Goal: Task Accomplishment & Management: Use online tool/utility

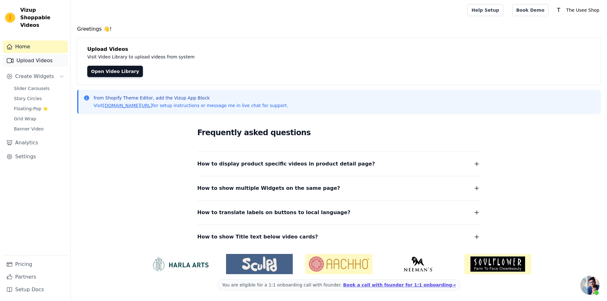
click at [26, 56] on link "Upload Videos" at bounding box center [35, 60] width 65 height 13
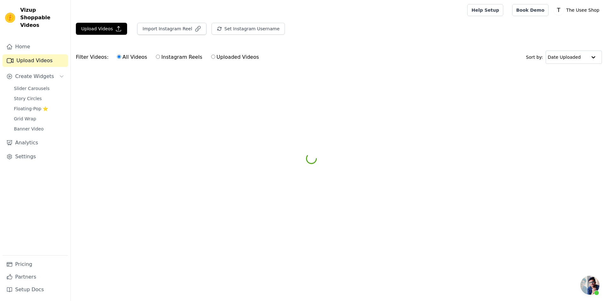
click at [172, 22] on main "Upload Videos Import Instagram Reel Set Instagram Username Import Latest IG Ree…" at bounding box center [339, 57] width 536 height 75
click at [172, 27] on button "Import Instagram Reel" at bounding box center [171, 29] width 69 height 12
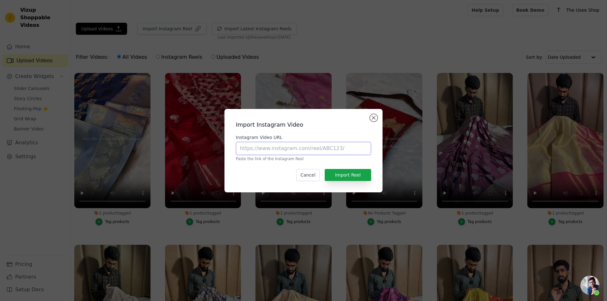
drag, startPoint x: 286, startPoint y: 142, endPoint x: 288, endPoint y: 153, distance: 11.8
click at [286, 142] on input "Instagram Video URL" at bounding box center [303, 148] width 135 height 13
paste input "[URL][DOMAIN_NAME]"
type input "https://www.instagram.com/reel/DO-uNXrEVNn/?utm_source=ig_web_copy_link&igsh=cD…"
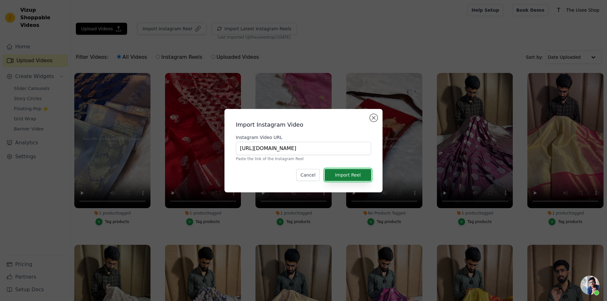
click at [350, 175] on button "Import Reel" at bounding box center [348, 175] width 46 height 12
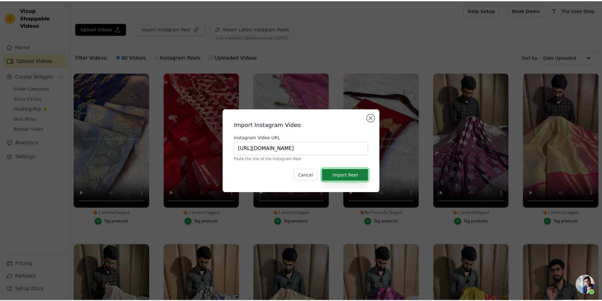
scroll to position [0, 0]
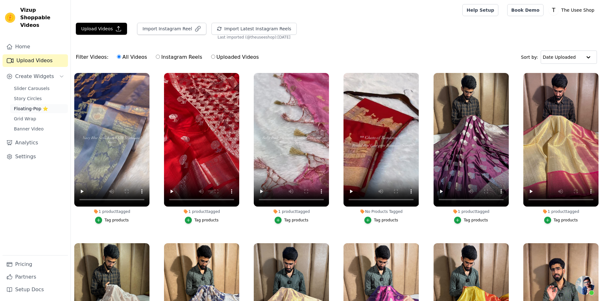
click at [40, 106] on span "Floating-Pop ⭐" at bounding box center [31, 109] width 34 height 6
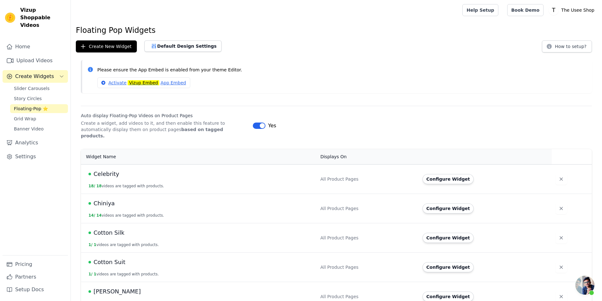
scroll to position [158, 0]
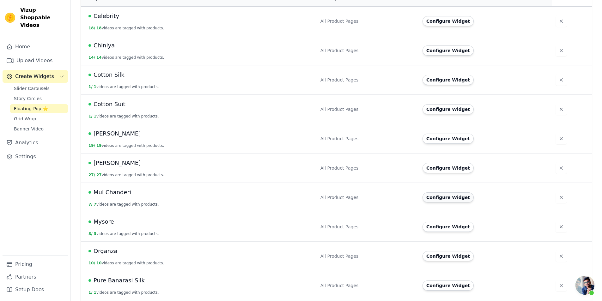
click at [449, 195] on button "Configure Widget" at bounding box center [448, 198] width 51 height 10
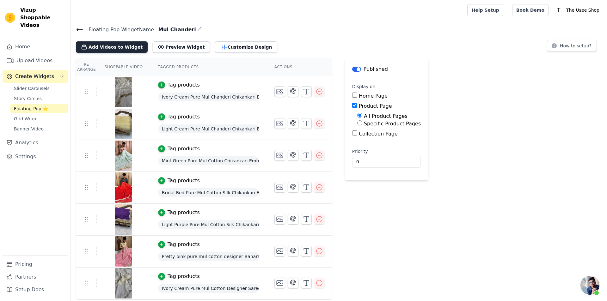
click at [119, 46] on button "Add Videos to Widget" at bounding box center [112, 46] width 72 height 11
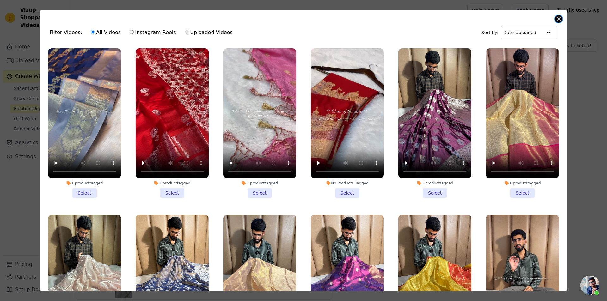
click at [558, 17] on button "Close modal" at bounding box center [559, 19] width 8 height 8
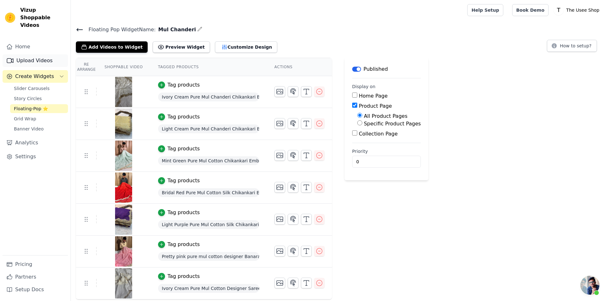
click at [24, 54] on link "Upload Videos" at bounding box center [35, 60] width 65 height 13
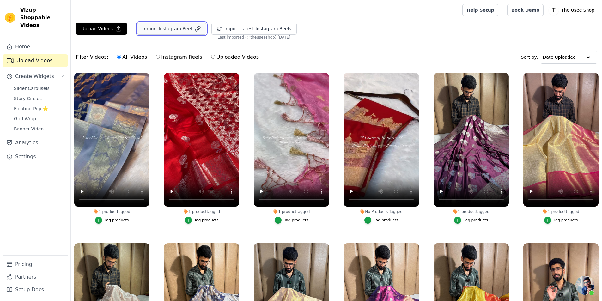
click at [168, 31] on button "Import Instagram Reel" at bounding box center [171, 29] width 69 height 12
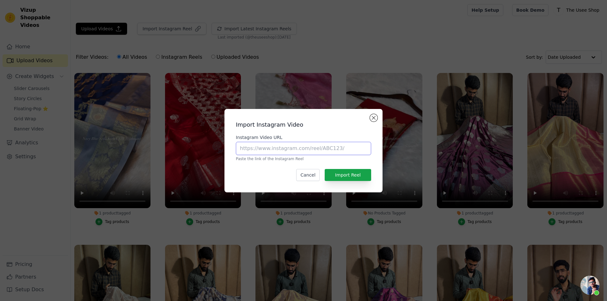
click at [282, 150] on input "Instagram Video URL" at bounding box center [303, 148] width 135 height 13
paste input "[URL][DOMAIN_NAME]"
type input "[URL][DOMAIN_NAME]"
click at [353, 177] on button "Import Reel" at bounding box center [348, 175] width 46 height 12
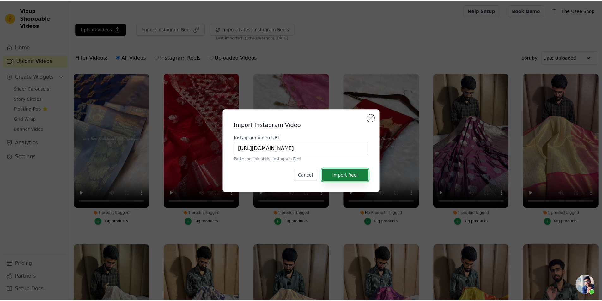
scroll to position [0, 0]
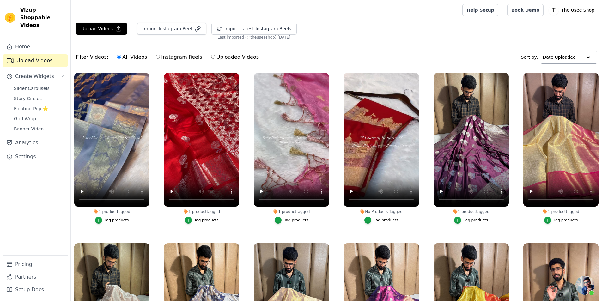
click at [583, 63] on div at bounding box center [588, 57] width 13 height 13
click at [559, 81] on div "Date Created" at bounding box center [566, 77] width 53 height 8
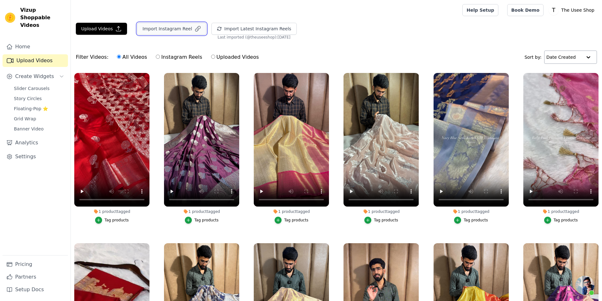
click at [172, 32] on button "Import Instagram Reel" at bounding box center [171, 29] width 69 height 12
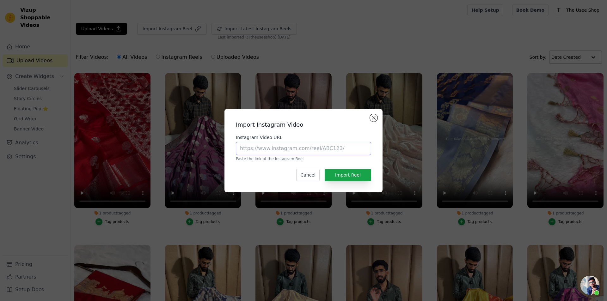
click at [265, 152] on input "Instagram Video URL" at bounding box center [303, 148] width 135 height 13
paste input "[URL][DOMAIN_NAME]"
type input "[URL][DOMAIN_NAME]"
click at [338, 174] on button "Import Reel" at bounding box center [348, 175] width 46 height 12
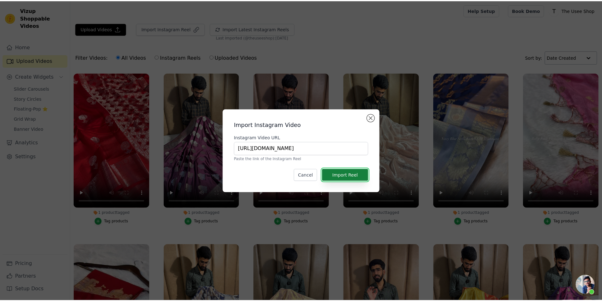
scroll to position [0, 0]
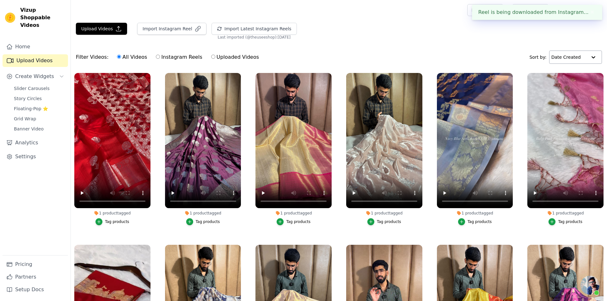
click at [338, 174] on div "Upload Videos Import Instagram Video Instagram Video URL https://www.instagram.…" at bounding box center [339, 187] width 536 height 328
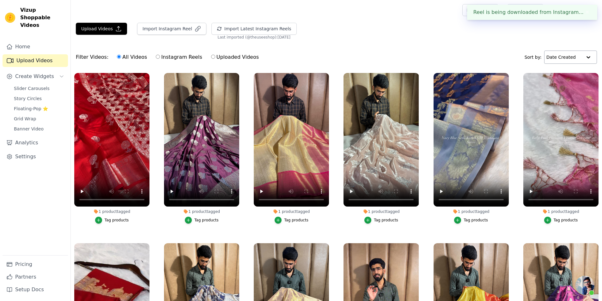
click at [346, 34] on div "Upload Videos Import Instagram Reel Import Latest Instagram Reels Import Latest…" at bounding box center [337, 31] width 532 height 17
click at [345, 35] on div "Upload Videos Import Instagram Reel Import Latest Instagram Reels Import Latest…" at bounding box center [337, 31] width 532 height 17
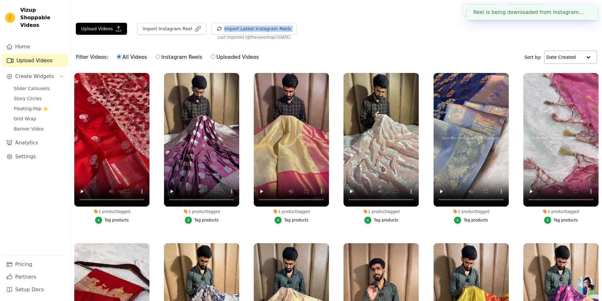
click at [345, 35] on div "Upload Videos Import Instagram Reel Import Latest Instagram Reels Import Latest…" at bounding box center [337, 31] width 532 height 17
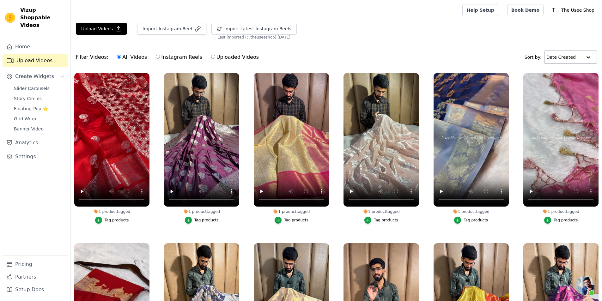
click at [347, 51] on div "Filter Videos: All Videos Instagram Reels Uploaded Videos Sort by: Date Created" at bounding box center [337, 57] width 532 height 25
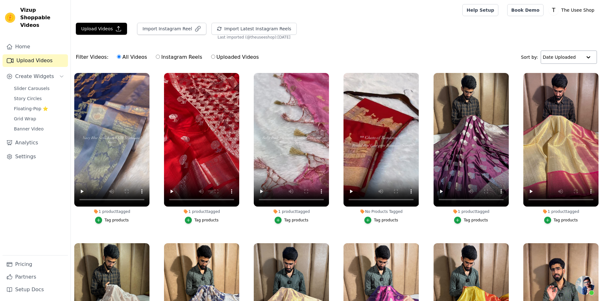
click at [583, 62] on div at bounding box center [588, 57] width 13 height 13
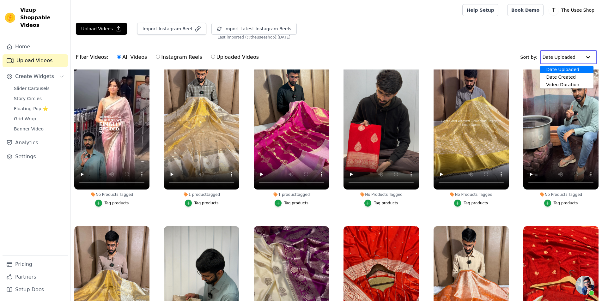
scroll to position [3441, 0]
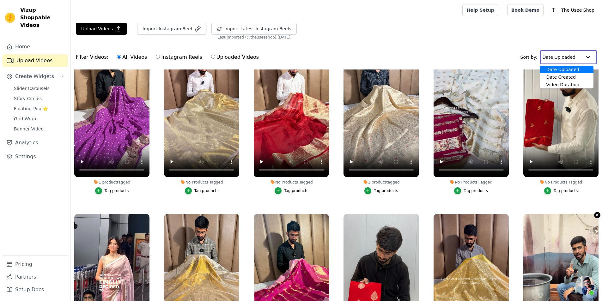
click at [595, 213] on icon "button" at bounding box center [597, 215] width 5 height 5
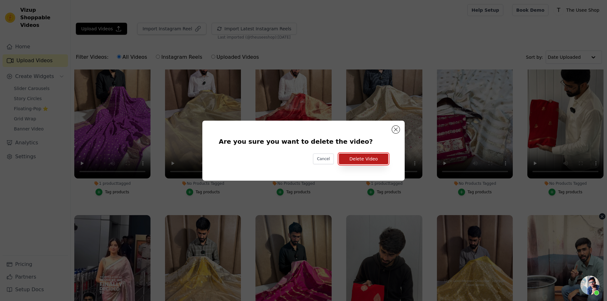
click at [360, 163] on button "Delete Video" at bounding box center [363, 159] width 49 height 11
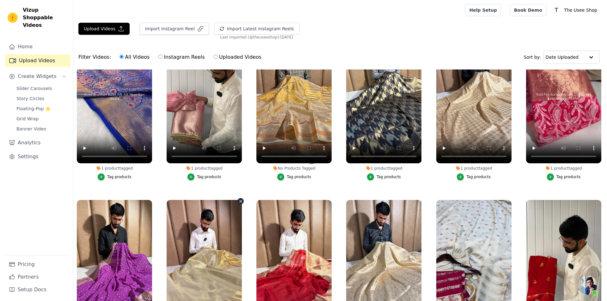
scroll to position [3283, 0]
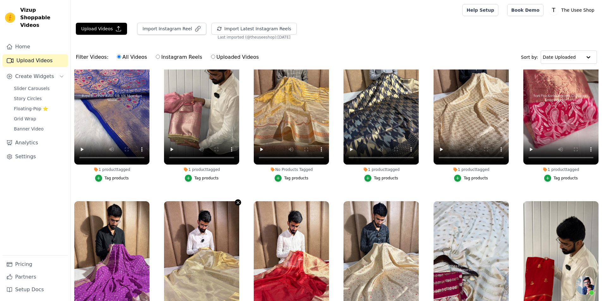
click at [238, 201] on icon "button" at bounding box center [238, 202] width 3 height 3
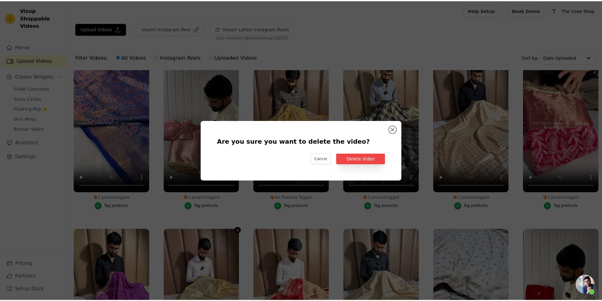
scroll to position [3310, 0]
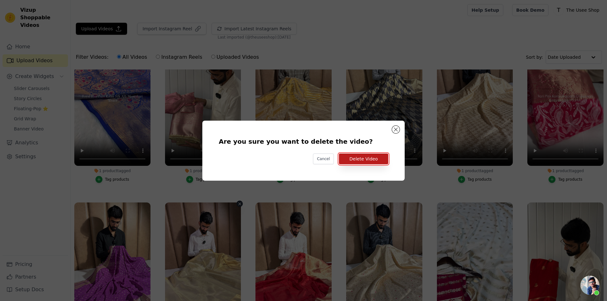
click at [370, 161] on button "Delete Video" at bounding box center [363, 159] width 49 height 11
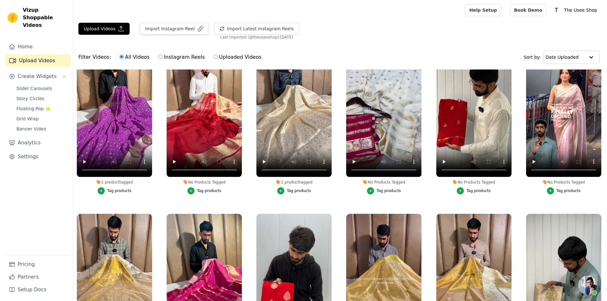
scroll to position [3283, 0]
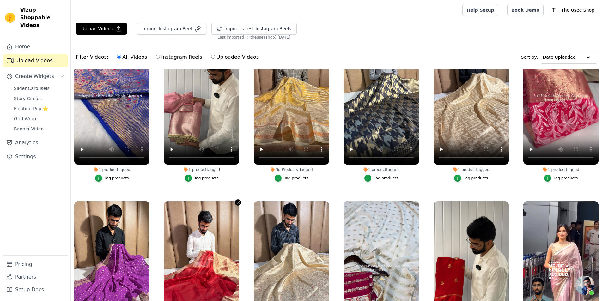
click at [237, 200] on icon "button" at bounding box center [238, 202] width 5 height 5
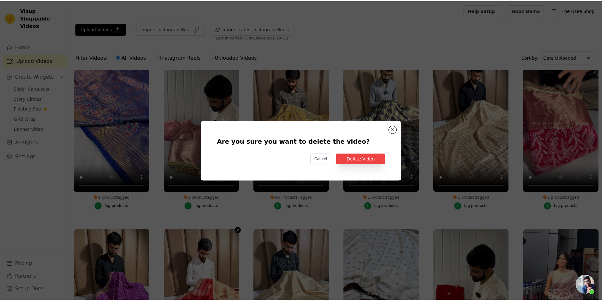
scroll to position [3310, 0]
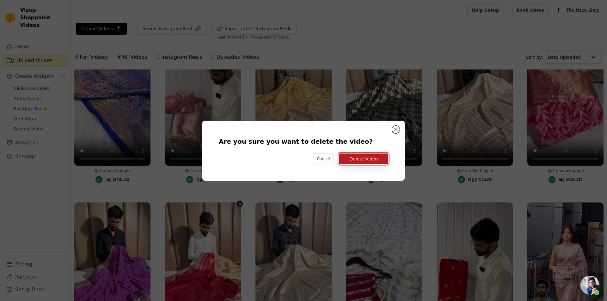
click at [376, 161] on button "Delete Video" at bounding box center [363, 159] width 49 height 11
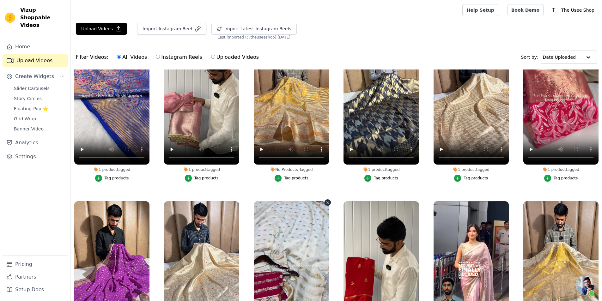
scroll to position [3125, 0]
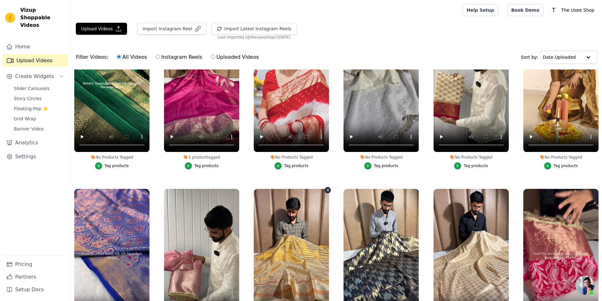
click at [327, 189] on icon "button" at bounding box center [328, 190] width 3 height 3
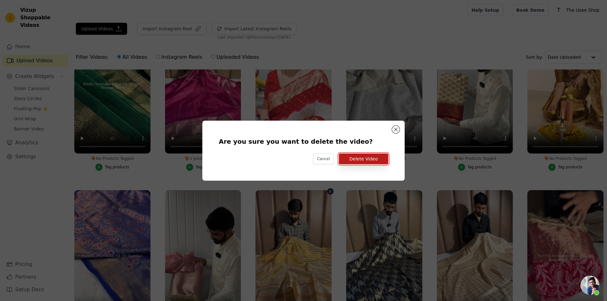
click at [372, 158] on button "Delete Video" at bounding box center [363, 159] width 49 height 11
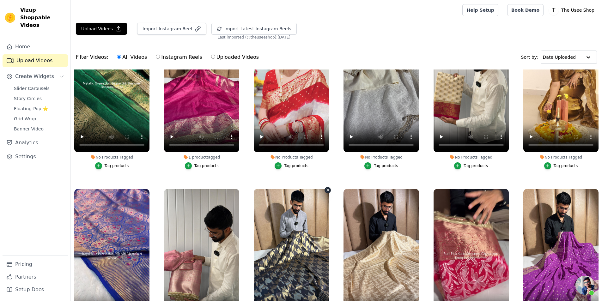
scroll to position [2967, 0]
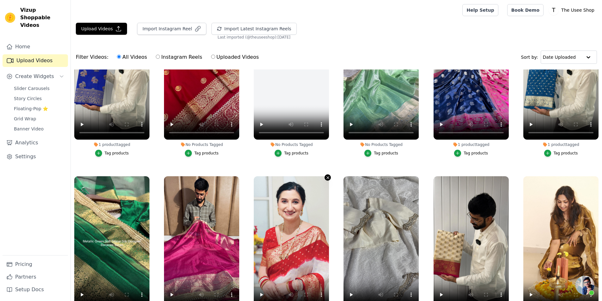
click at [327, 177] on icon "button" at bounding box center [328, 178] width 3 height 3
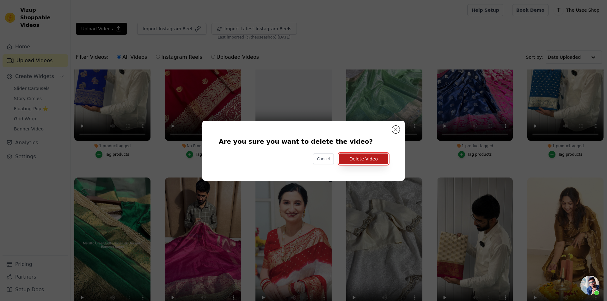
click at [375, 157] on button "Delete Video" at bounding box center [363, 159] width 49 height 11
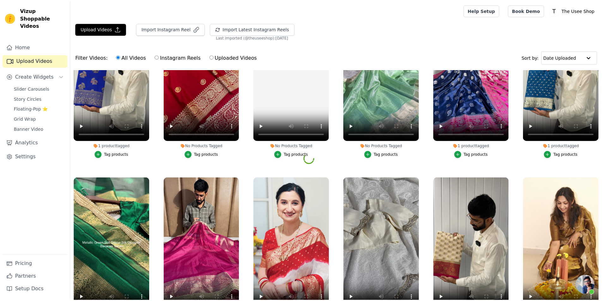
scroll to position [2967, 0]
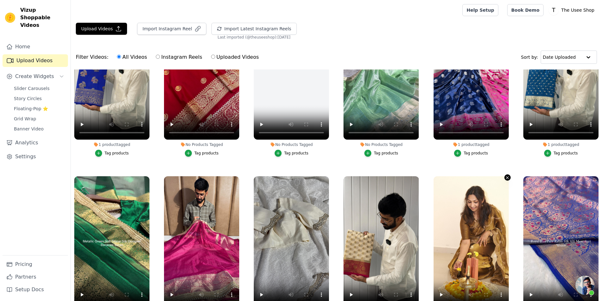
click at [505, 175] on icon "button" at bounding box center [507, 177] width 5 height 5
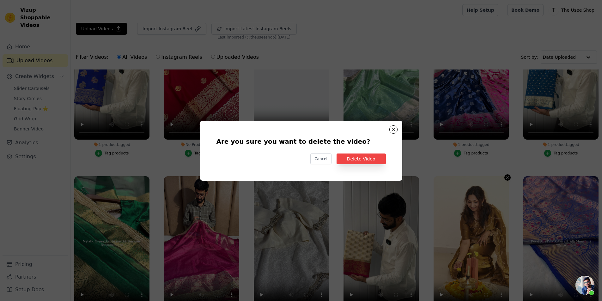
scroll to position [2991, 0]
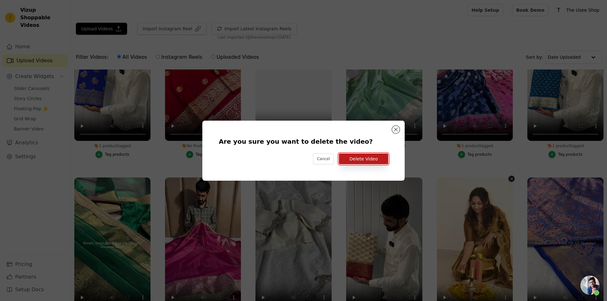
click at [370, 155] on button "Delete Video" at bounding box center [363, 159] width 49 height 11
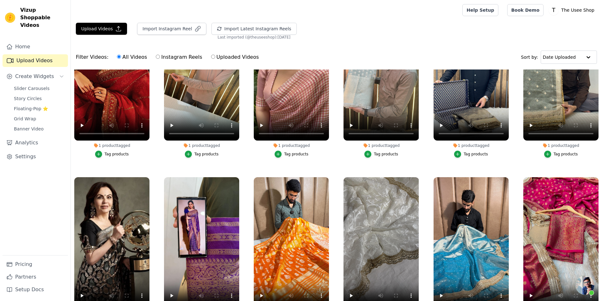
scroll to position [0, 0]
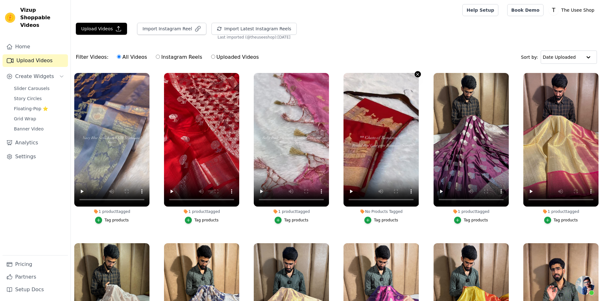
click at [417, 75] on icon "button" at bounding box center [417, 74] width 5 height 5
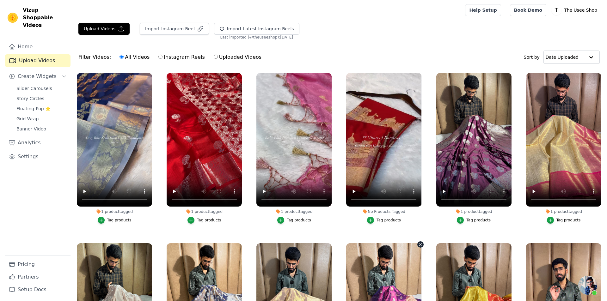
scroll to position [158, 0]
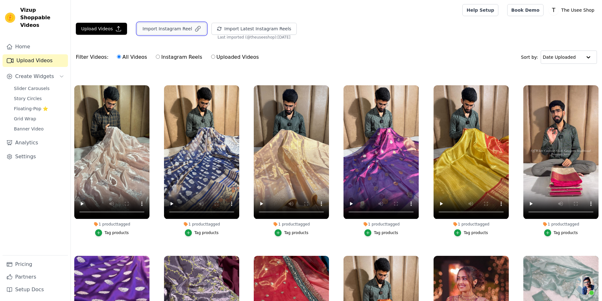
click at [175, 28] on button "Import Instagram Reel" at bounding box center [171, 29] width 69 height 12
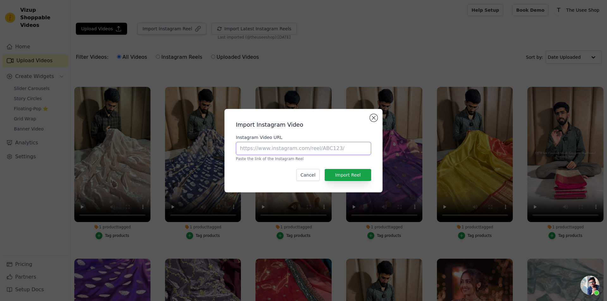
click at [289, 144] on input "Instagram Video URL" at bounding box center [303, 148] width 135 height 13
paste input "[URL][DOMAIN_NAME]"
type input "https://www.instagram.com/reel/DO-uNXrEVNn/?utm_source=ig_web_copy_link&igsh=cD…"
click at [354, 174] on button "Import Reel" at bounding box center [348, 175] width 46 height 12
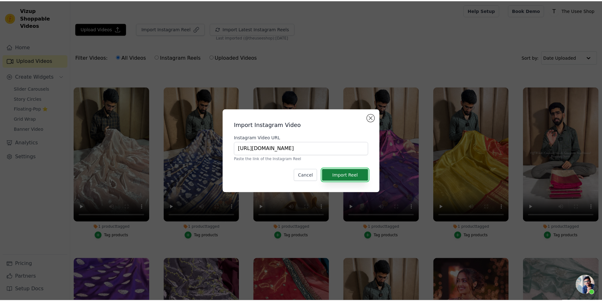
scroll to position [0, 0]
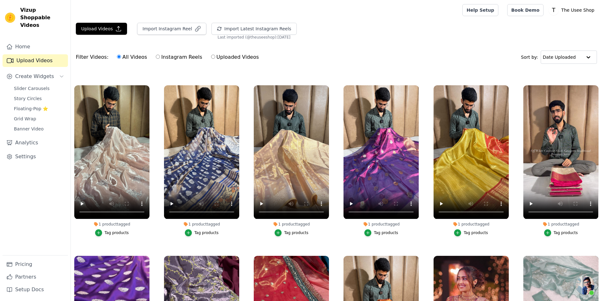
click at [174, 57] on label "Instagram Reels" at bounding box center [179, 57] width 47 height 8
click at [160, 57] on input "Instagram Reels" at bounding box center [158, 57] width 4 height 4
radio input "true"
click at [117, 57] on input "All Videos" at bounding box center [119, 57] width 4 height 4
radio input "true"
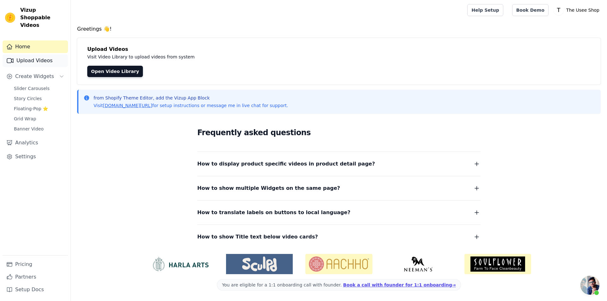
click at [31, 54] on link "Upload Videos" at bounding box center [35, 60] width 65 height 13
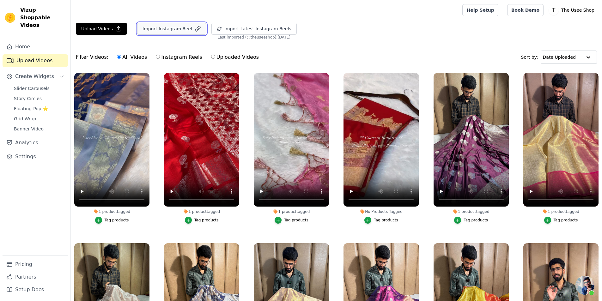
click at [179, 27] on button "Import Instagram Reel" at bounding box center [171, 29] width 69 height 12
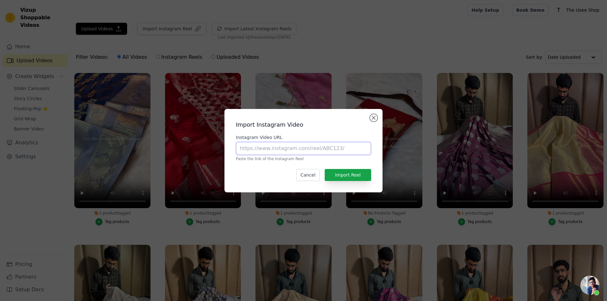
click at [276, 148] on input "Instagram Video URL" at bounding box center [303, 148] width 135 height 13
paste input "https://www.instagram.com/reel/DO8g49UElZA/?utm_source=ig_web_copy_link&igsh=MX…"
type input "https://www.instagram.com/reel/DO8g49UElZA/?utm_source=ig_web_copy_link&igsh=MX…"
click at [353, 181] on button "Import Reel" at bounding box center [348, 175] width 46 height 12
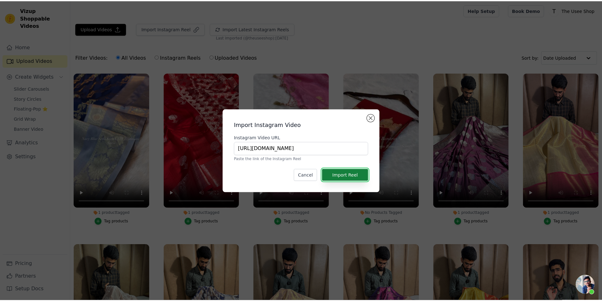
scroll to position [0, 0]
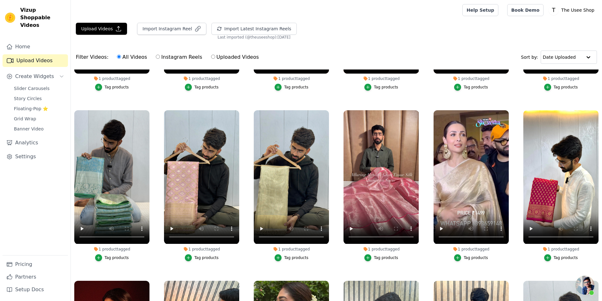
scroll to position [632, 0]
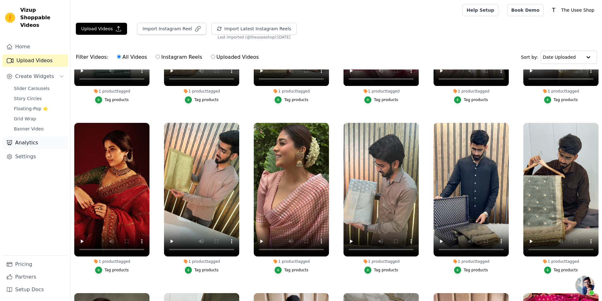
click at [40, 137] on link "Analytics" at bounding box center [35, 143] width 65 height 13
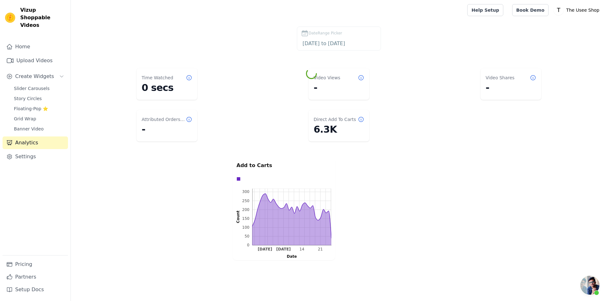
click at [595, 294] on span "Open chat" at bounding box center [596, 293] width 5 height 5
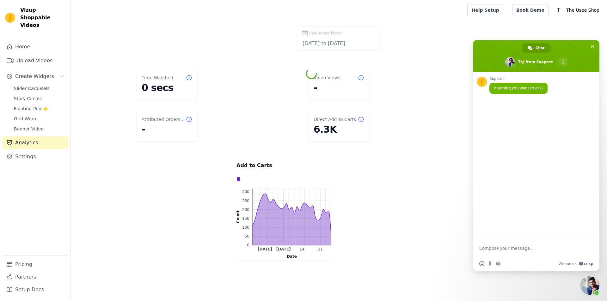
click at [530, 245] on form at bounding box center [529, 249] width 100 height 18
click at [530, 249] on textarea "Compose your message..." at bounding box center [529, 251] width 100 height 11
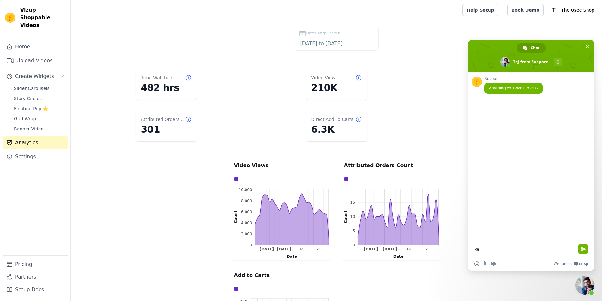
type textarea "R"
click at [172, 231] on div "Video Views 0 2,000 4,000 6,000 8,000 10,000 0 2,000 4,000 6,000 8,000 10,000 C…" at bounding box center [337, 264] width 532 height 215
click at [588, 47] on span "Close chat" at bounding box center [587, 46] width 3 height 3
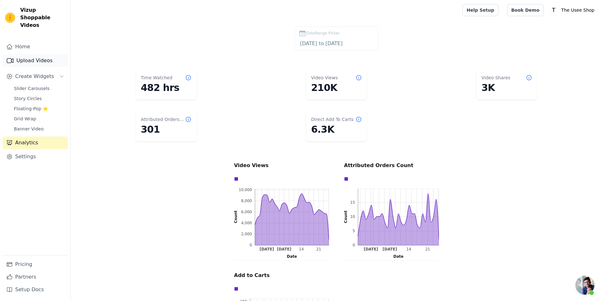
click at [46, 58] on link "Upload Videos" at bounding box center [35, 60] width 65 height 13
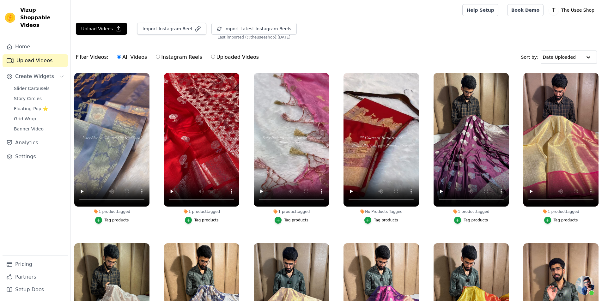
click at [591, 289] on span "Open chat" at bounding box center [585, 285] width 19 height 19
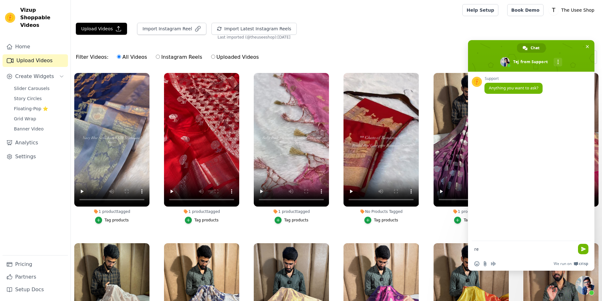
type textarea "r"
type textarea "Instagram reels not imported here"
click at [515, 244] on form at bounding box center [525, 249] width 100 height 17
click at [446, 19] on div at bounding box center [265, 10] width 379 height 20
click at [585, 48] on span "Close chat" at bounding box center [587, 46] width 7 height 7
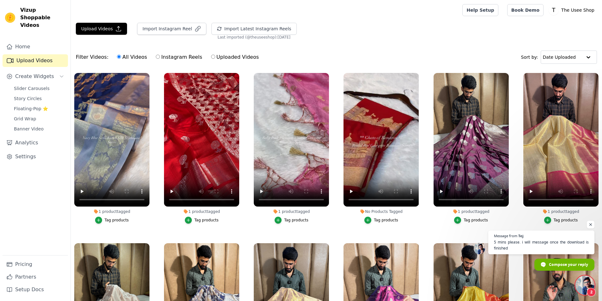
click at [586, 281] on span "Open chat" at bounding box center [585, 285] width 19 height 19
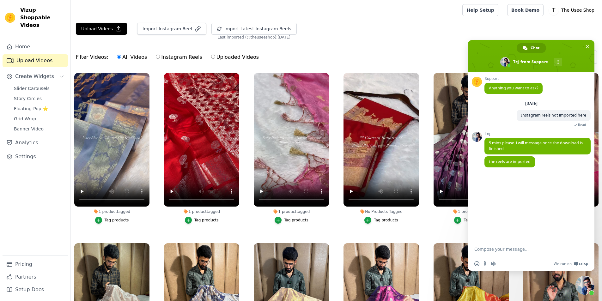
click at [512, 249] on textarea "Compose your message..." at bounding box center [525, 250] width 100 height 6
click at [399, 49] on div "Filter Videos: All Videos Instagram Reels Uploaded Videos Sort by: Date Uploaded" at bounding box center [337, 57] width 532 height 25
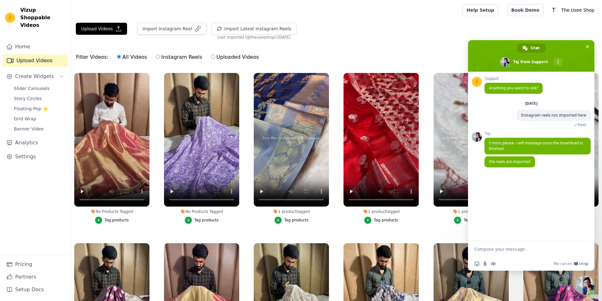
click at [513, 250] on textarea "Compose your message..." at bounding box center [525, 250] width 100 height 6
type textarea "ok"
click at [588, 283] on span "Close chat" at bounding box center [585, 285] width 19 height 19
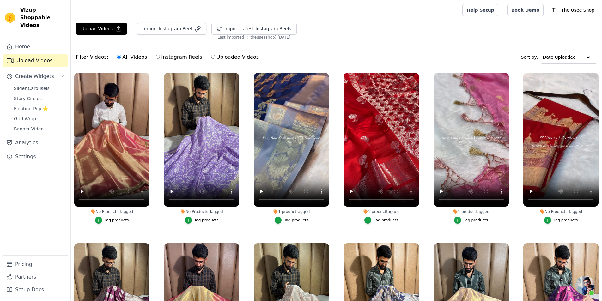
click at [194, 225] on label "No Products Tagged Tag products" at bounding box center [202, 150] width 76 height 154
click at [194, 224] on label "No Products Tagged Tag products" at bounding box center [202, 150] width 76 height 154
click at [194, 222] on button "Tag products" at bounding box center [202, 220] width 34 height 7
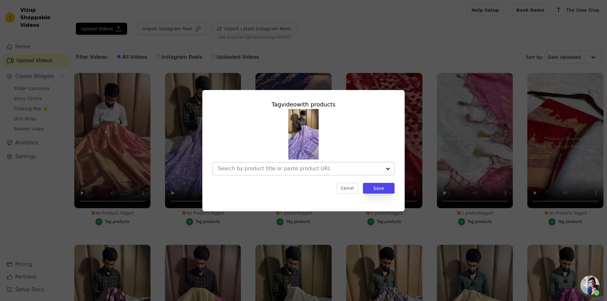
click at [256, 166] on input "No Products Tagged Tag video with products Cancel Save Tag products" at bounding box center [300, 169] width 164 height 6
paste input "[URL][DOMAIN_NAME]"
type input "[URL][DOMAIN_NAME]"
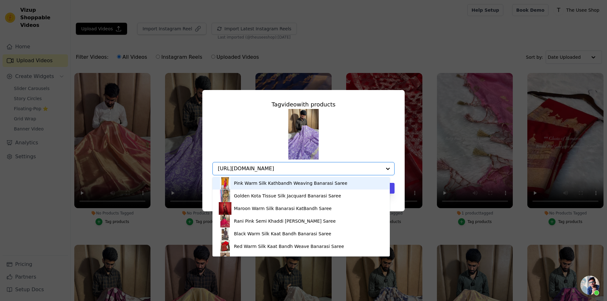
scroll to position [0, 73]
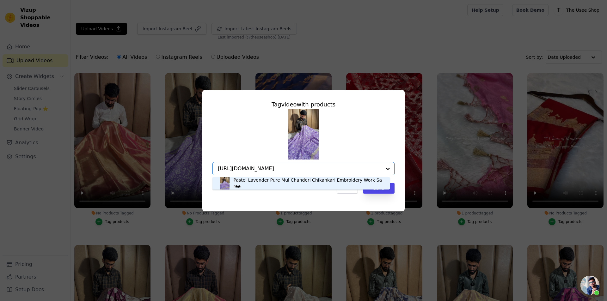
click at [279, 187] on div "Pastel Lavender Pure Mul Chanderi Chikankari Embroidery Work Saree" at bounding box center [301, 183] width 165 height 13
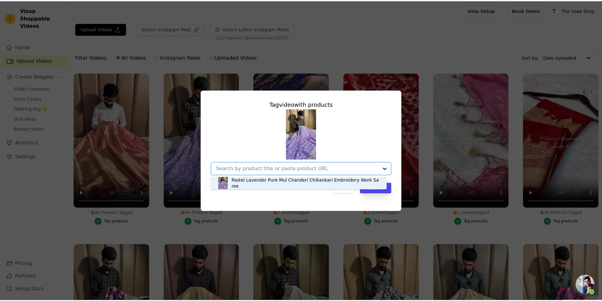
scroll to position [0, 0]
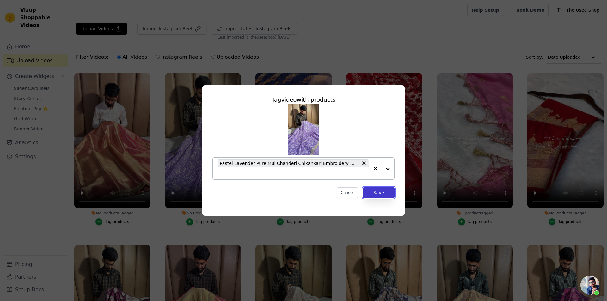
click at [380, 195] on button "Save" at bounding box center [379, 193] width 32 height 11
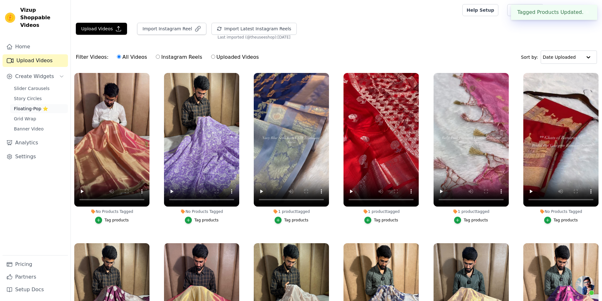
click at [43, 106] on span "Floating-Pop ⭐" at bounding box center [31, 109] width 34 height 6
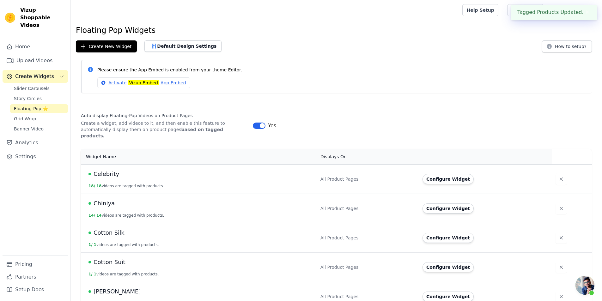
scroll to position [158, 0]
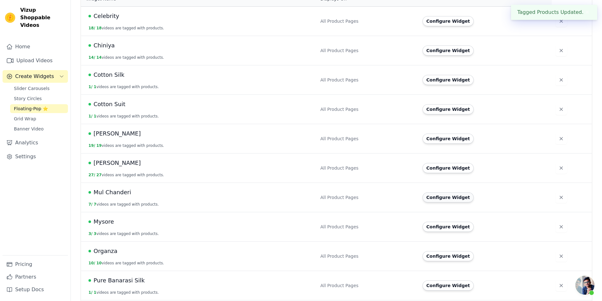
click at [443, 193] on button "Configure Widget" at bounding box center [448, 198] width 51 height 10
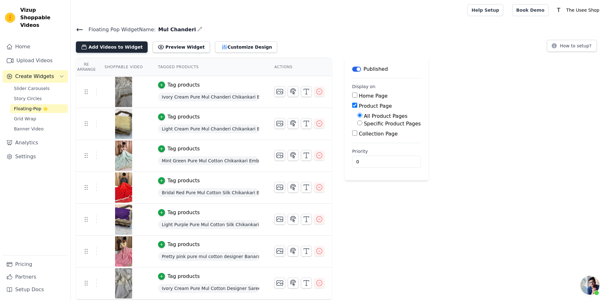
click at [119, 42] on button "Add Videos to Widget" at bounding box center [112, 46] width 72 height 11
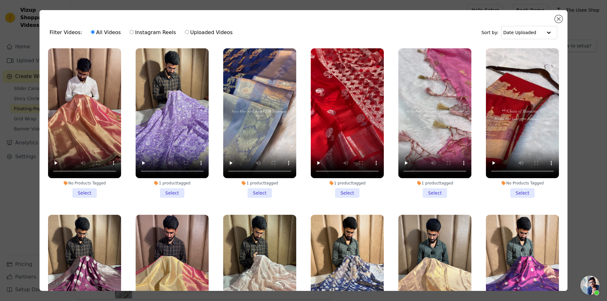
click at [180, 189] on li "1 product tagged Select" at bounding box center [172, 123] width 73 height 150
click at [0, 0] on input "1 product tagged Select" at bounding box center [0, 0] width 0 height 0
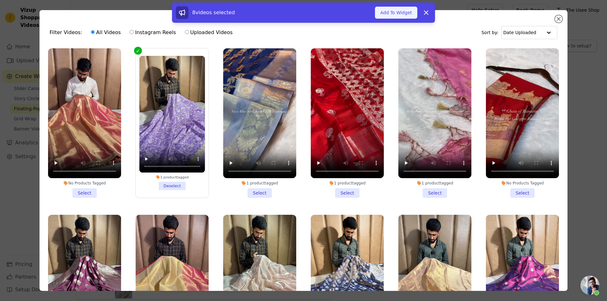
click at [409, 13] on button "Add To Widget" at bounding box center [396, 13] width 42 height 12
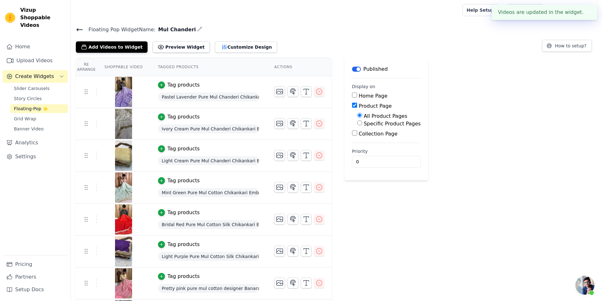
click at [32, 61] on div "Home Upload Videos Create Widgets Slider Carousels Story Circles Floating-Pop ⭐…" at bounding box center [35, 147] width 65 height 215
click at [32, 58] on link "Upload Videos" at bounding box center [35, 60] width 65 height 13
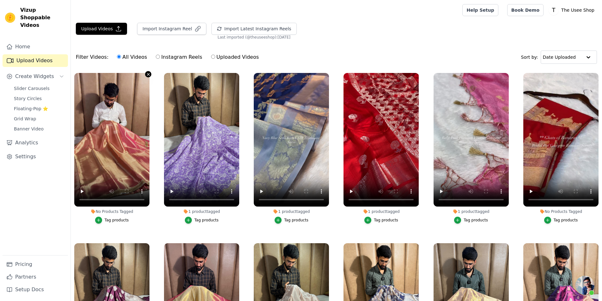
click at [149, 73] on icon "button" at bounding box center [148, 74] width 5 height 5
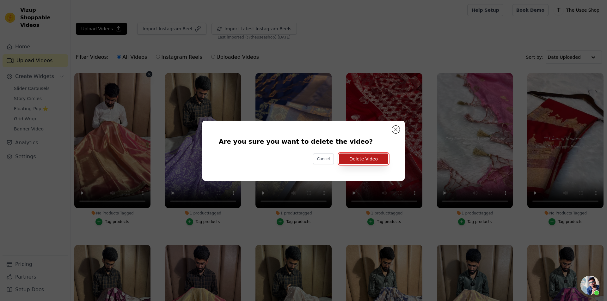
click at [367, 158] on button "Delete Video" at bounding box center [363, 159] width 49 height 11
